Goal: Information Seeking & Learning: Check status

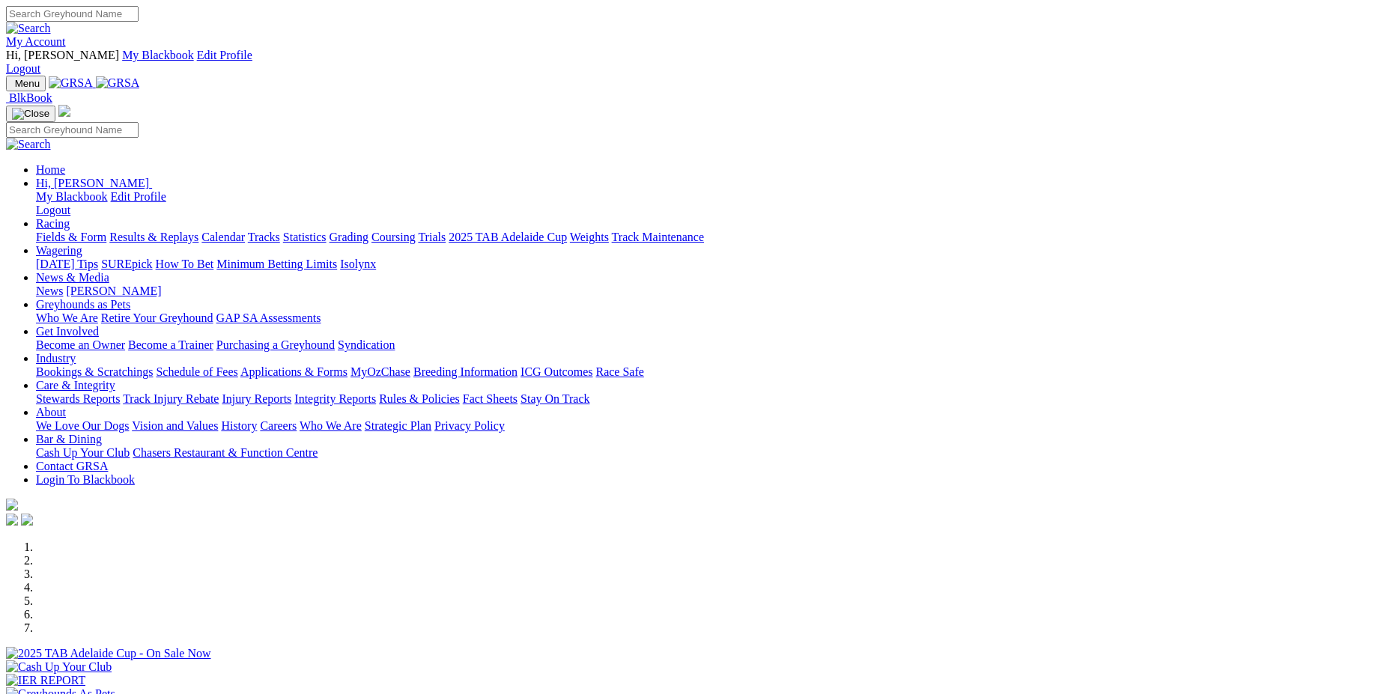
click at [70, 217] on link "Racing" at bounding box center [53, 223] width 34 height 13
click at [198, 231] on link "Results & Replays" at bounding box center [153, 237] width 89 height 13
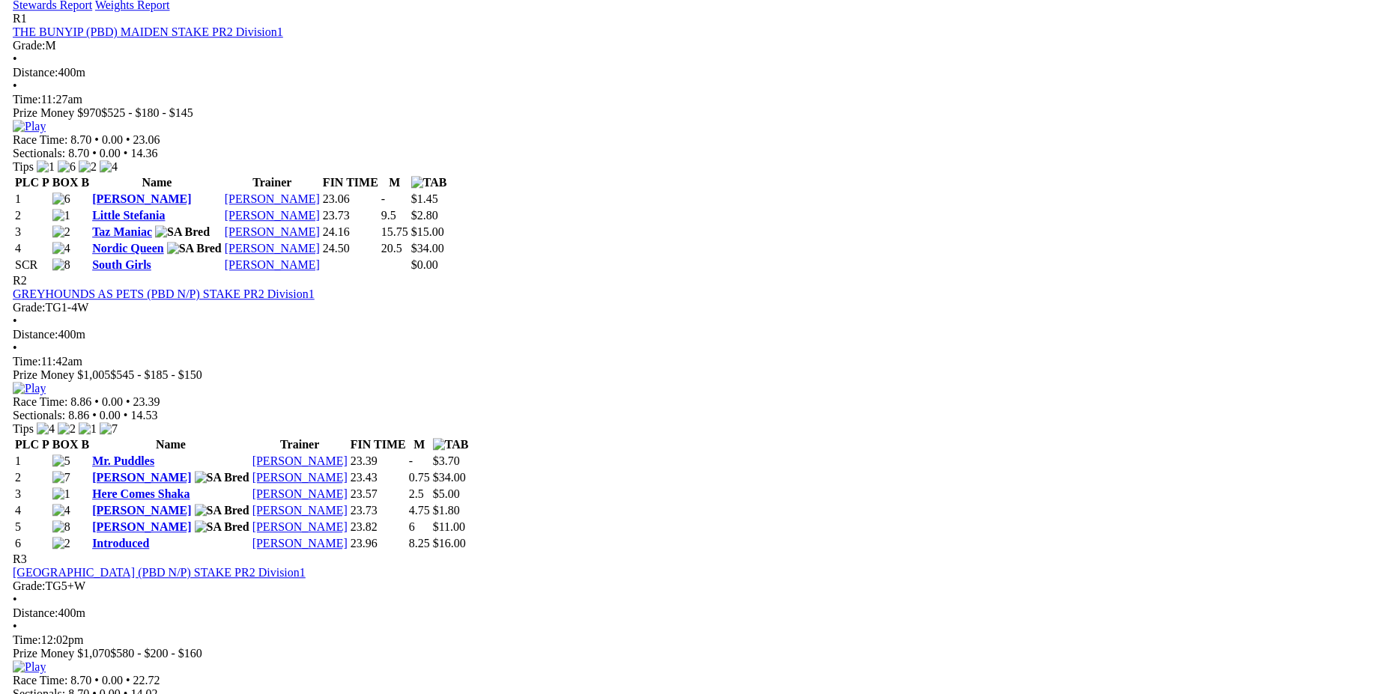
scroll to position [870, 0]
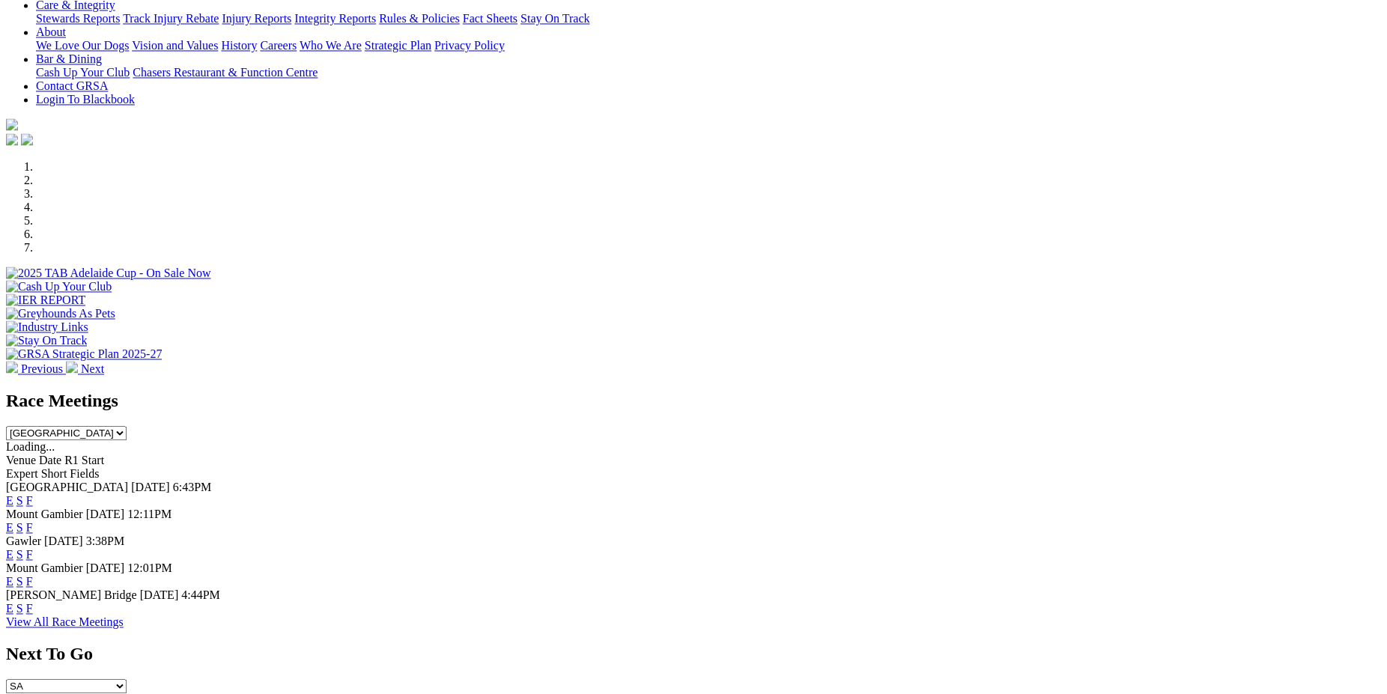
scroll to position [430, 0]
